Goal: Information Seeking & Learning: Learn about a topic

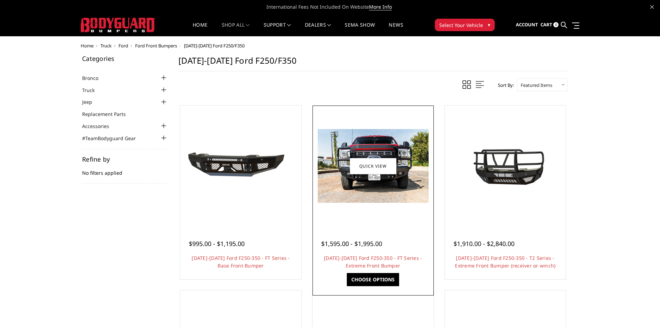
click at [387, 204] on div at bounding box center [373, 166] width 118 height 118
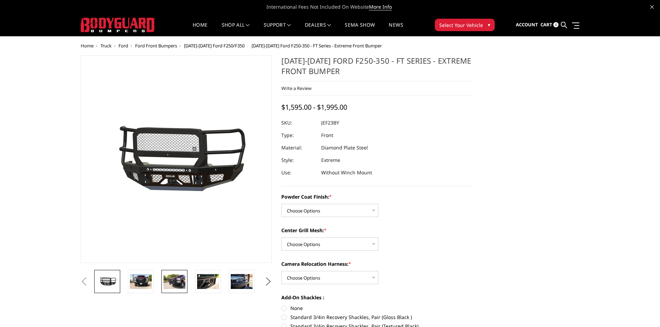
click at [170, 283] on img at bounding box center [174, 281] width 22 height 15
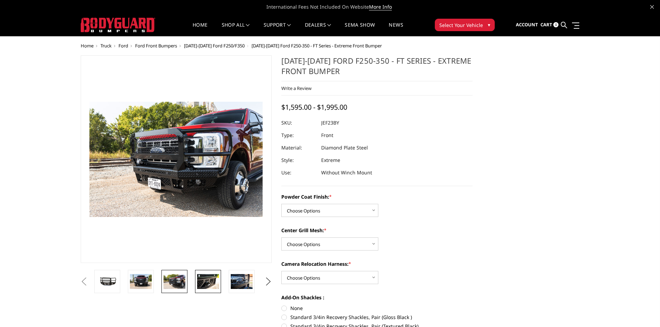
click at [198, 279] on img at bounding box center [208, 281] width 22 height 15
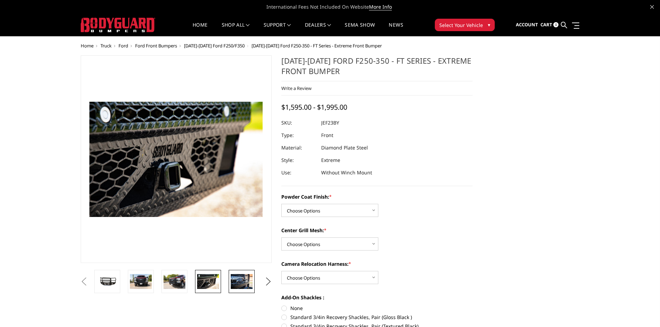
click at [236, 280] on img at bounding box center [242, 281] width 22 height 15
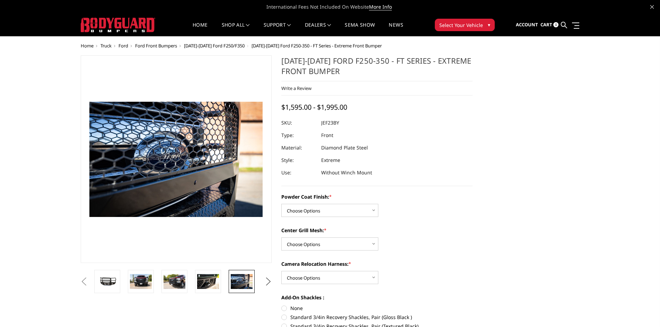
click at [268, 280] on button "Next" at bounding box center [268, 282] width 10 height 10
click at [246, 280] on img at bounding box center [242, 281] width 22 height 15
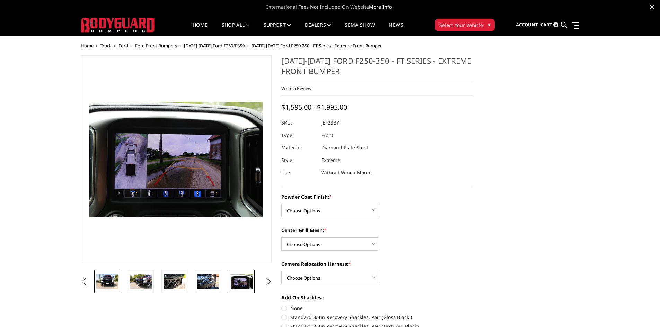
click at [112, 279] on img at bounding box center [107, 281] width 22 height 15
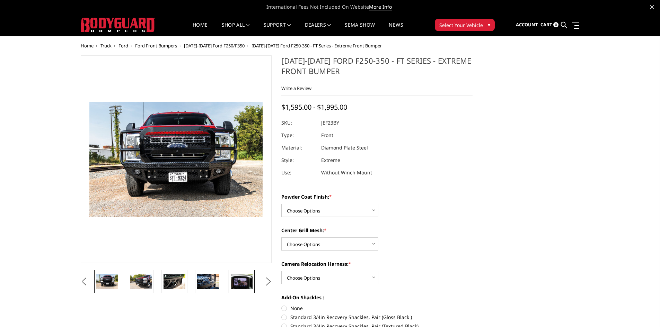
click at [240, 283] on img at bounding box center [242, 281] width 22 height 15
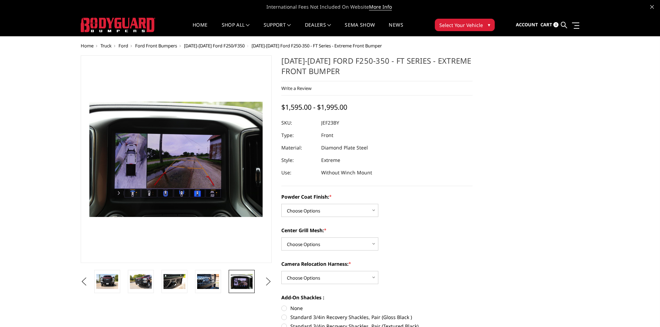
click at [268, 278] on button "Next" at bounding box center [268, 282] width 10 height 10
click at [244, 281] on img at bounding box center [242, 286] width 22 height 29
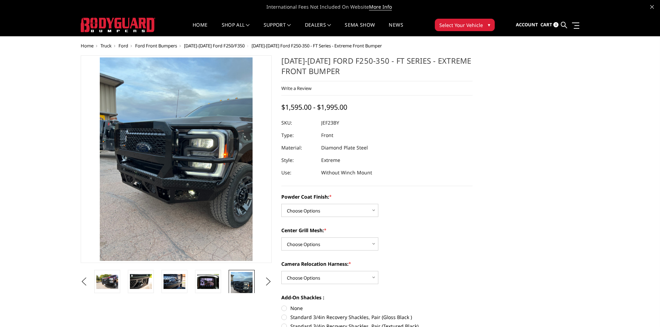
click at [211, 47] on span "[DATE]-[DATE] Ford F250/F350" at bounding box center [214, 46] width 61 height 6
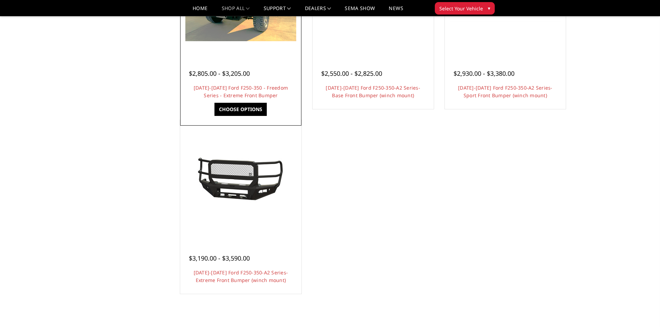
scroll to position [415, 0]
